Goal: Information Seeking & Learning: Find specific fact

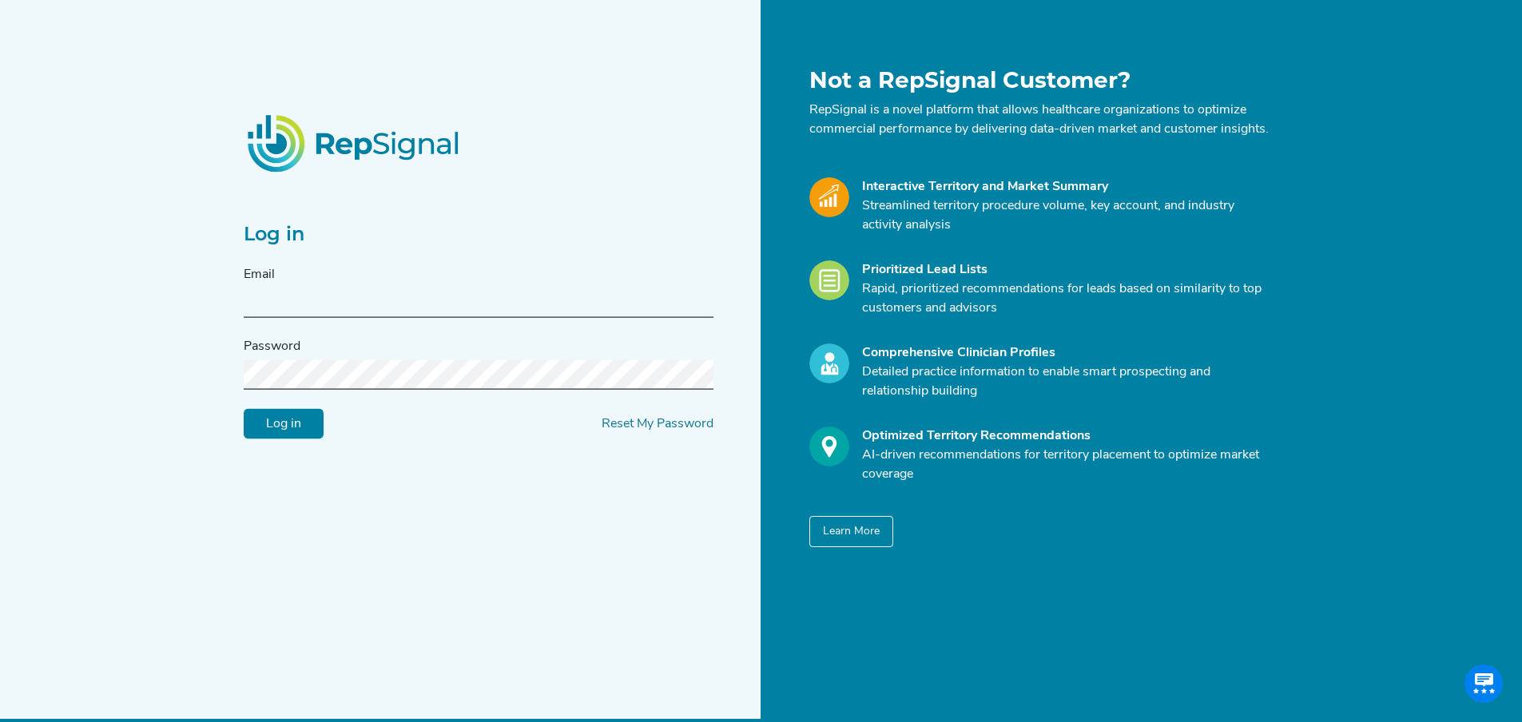
click at [454, 298] on input "text" at bounding box center [479, 303] width 470 height 30
type input "[EMAIL_ADDRESS][DOMAIN_NAME]"
click at [293, 431] on input "Log in" at bounding box center [284, 424] width 80 height 30
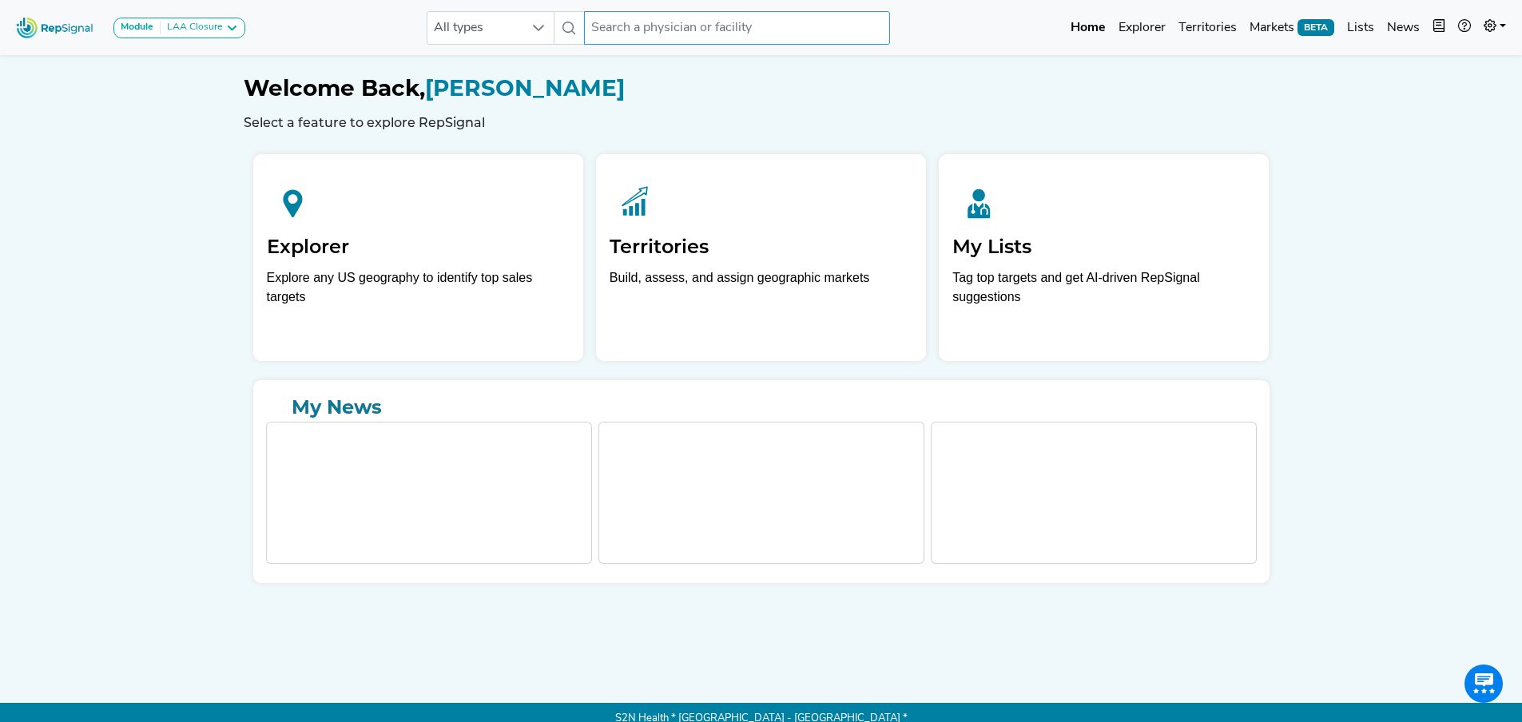
click at [630, 31] on input "text" at bounding box center [736, 28] width 305 height 34
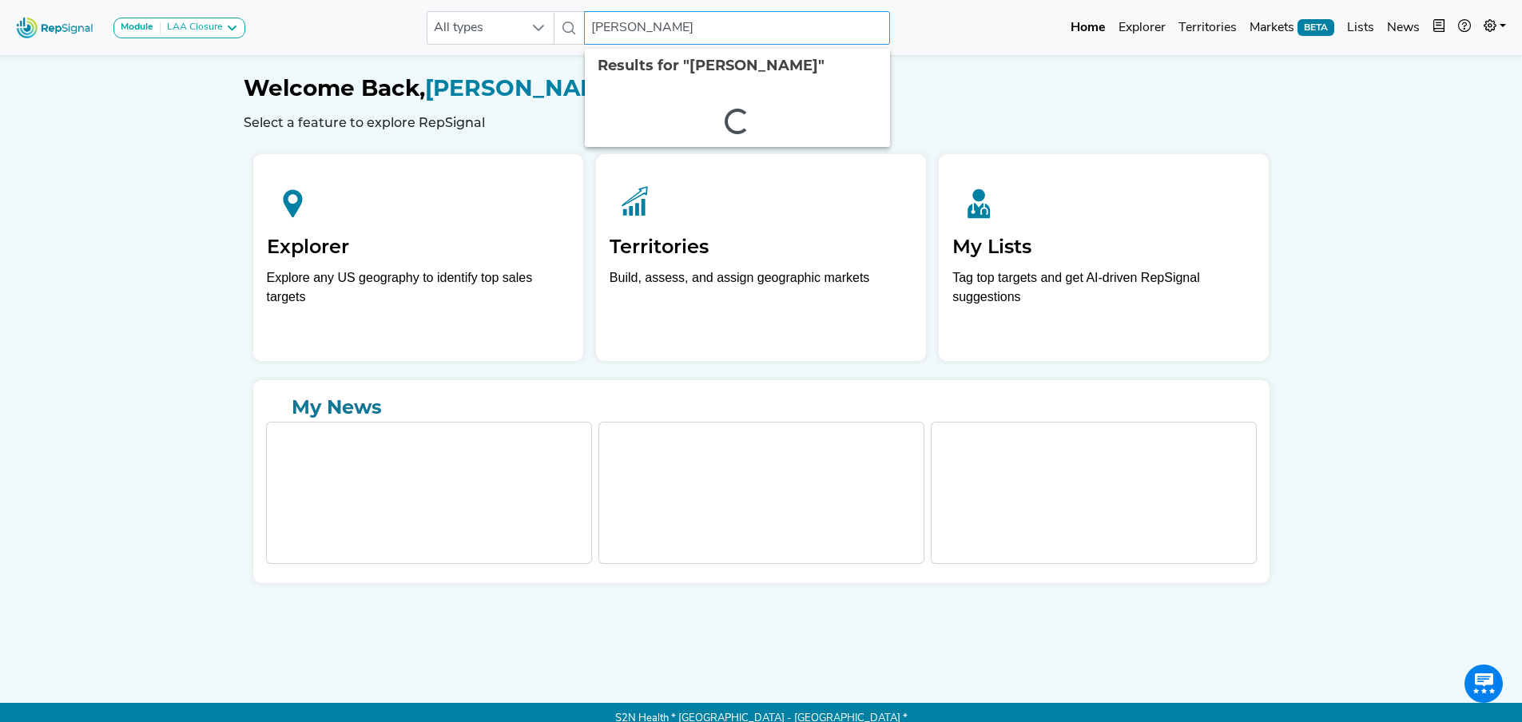
type input "[PERSON_NAME]"
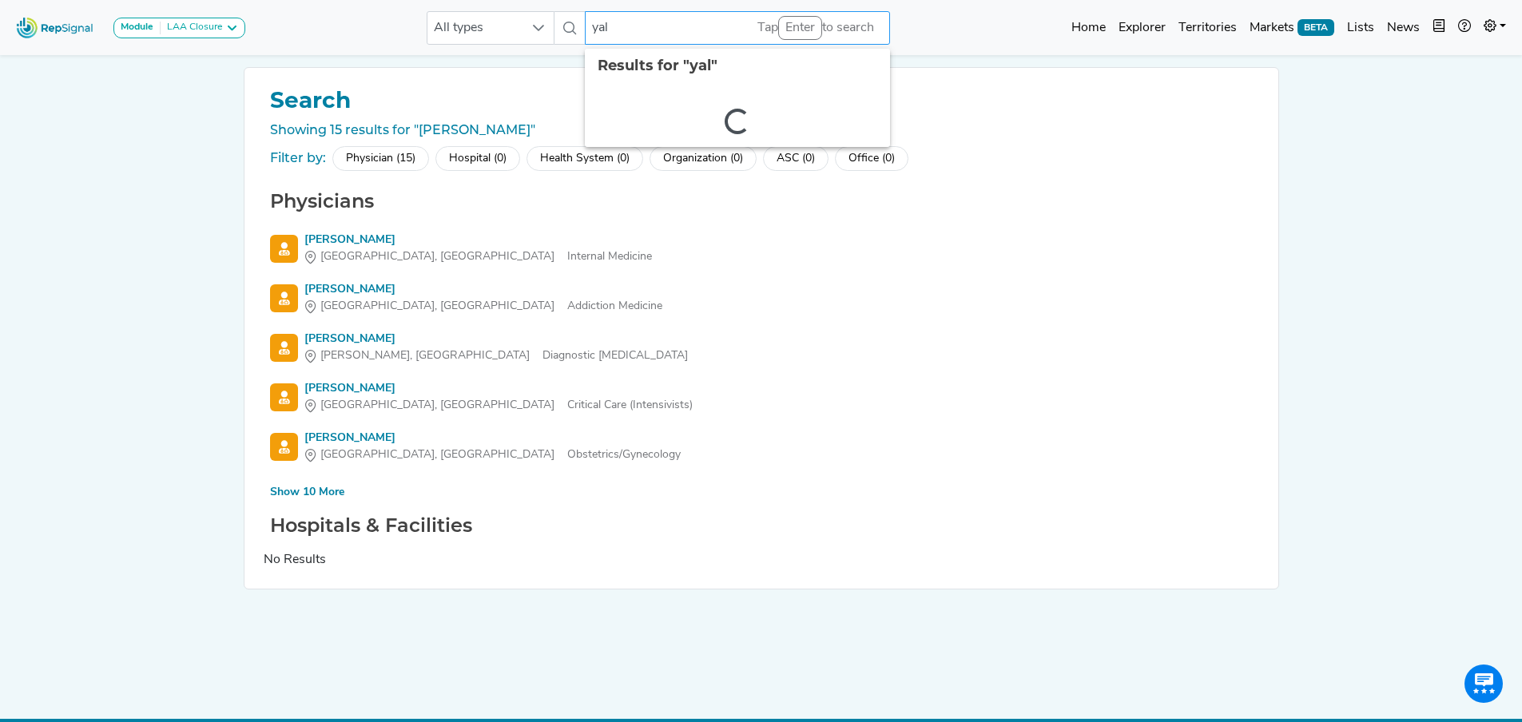
type input "[GEOGRAPHIC_DATA]"
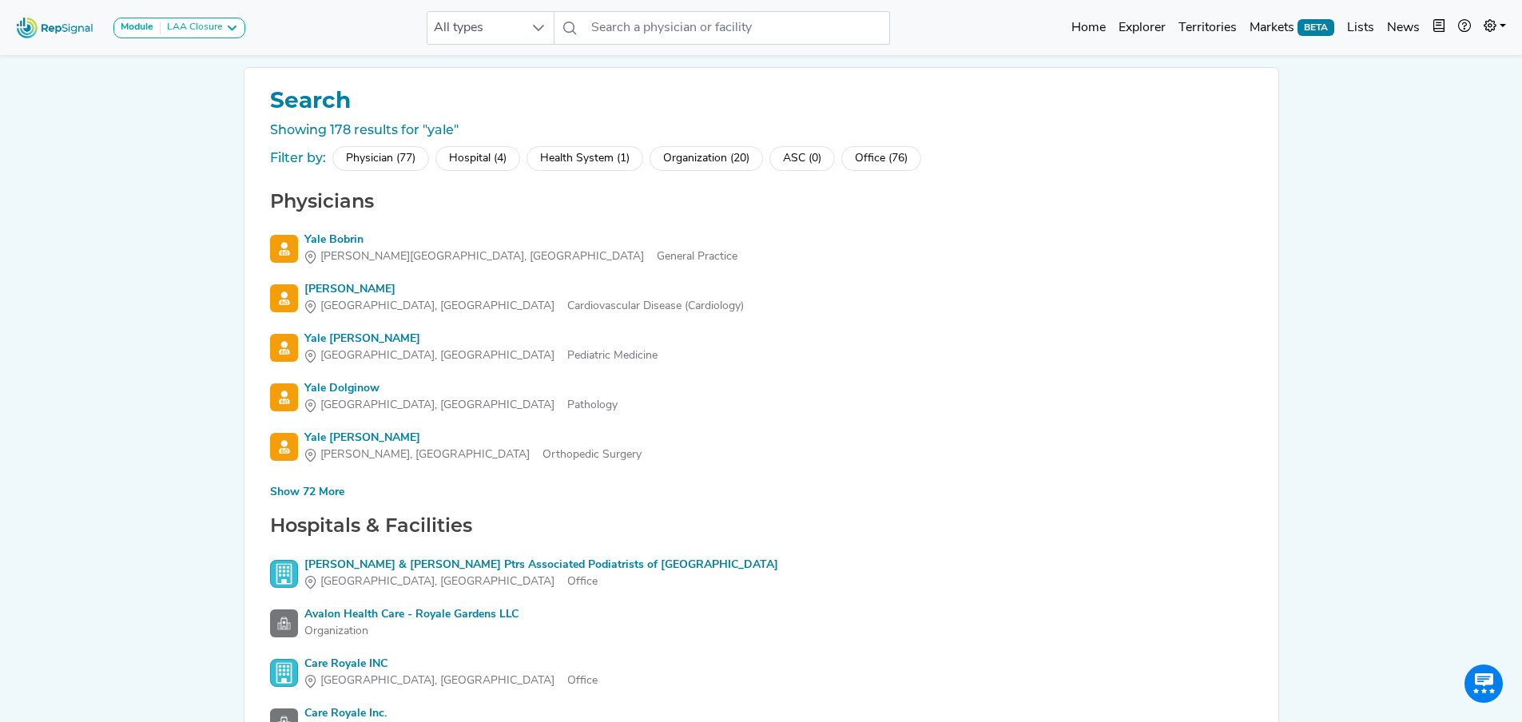
click at [483, 156] on div "Hospital (4)" at bounding box center [477, 158] width 85 height 25
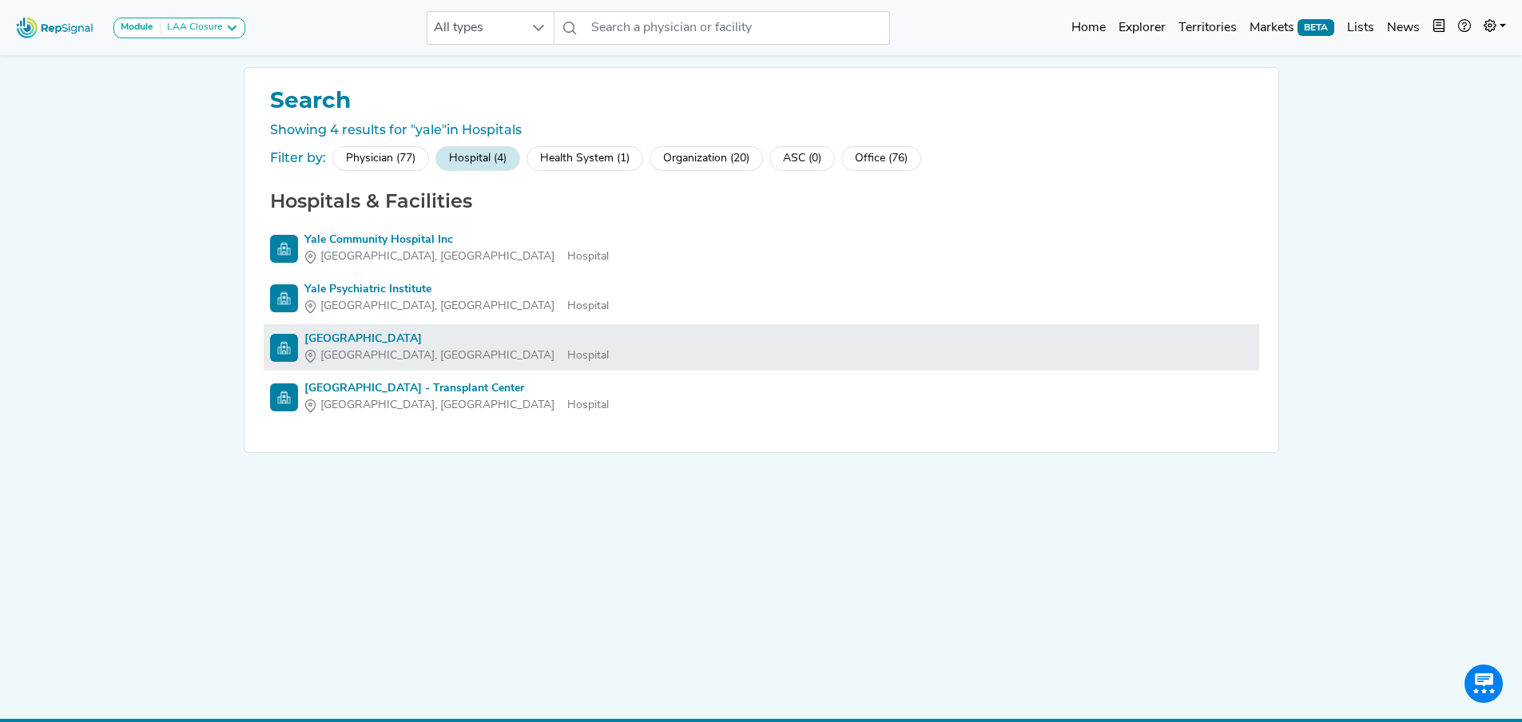
click at [362, 339] on div "[GEOGRAPHIC_DATA]" at bounding box center [456, 339] width 304 height 17
